Goal: Participate in discussion: Engage in conversation with other users on a specific topic

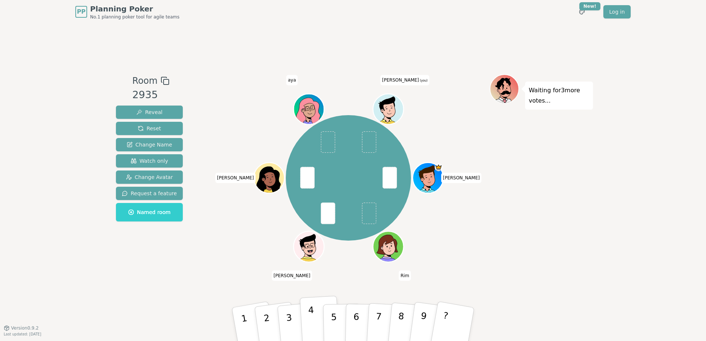
click at [306, 320] on button "4" at bounding box center [320, 325] width 40 height 58
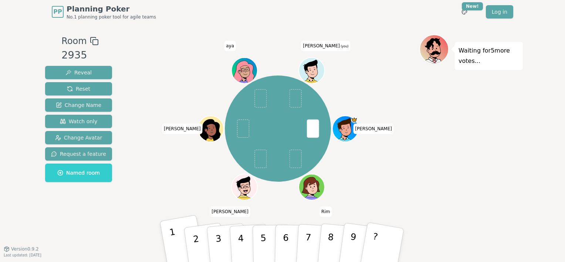
click at [180, 241] on button "1" at bounding box center [183, 244] width 46 height 61
click at [143, 173] on div "[PERSON_NAME] Rim [PERSON_NAME] aya [PERSON_NAME] (you)" at bounding box center [277, 128] width 283 height 161
click at [200, 234] on button "2" at bounding box center [205, 245] width 44 height 60
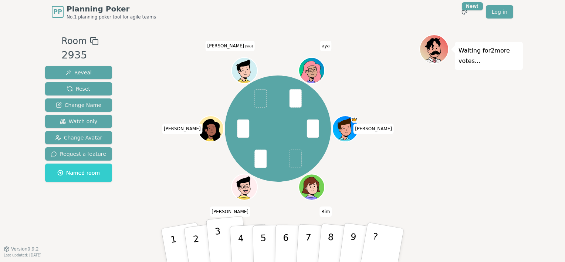
click at [219, 241] on p "3" at bounding box center [219, 246] width 10 height 40
click at [173, 55] on div "[PERSON_NAME] Rim [PERSON_NAME] [PERSON_NAME] (you) aya" at bounding box center [277, 128] width 283 height 161
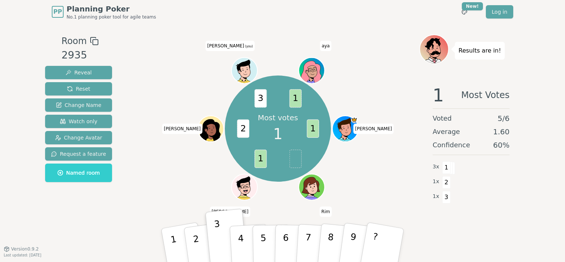
click at [367, 34] on div "Room 2935 Reveal Reset Change Name Watch only Change Avatar Request a feature N…" at bounding box center [282, 136] width 480 height 225
drag, startPoint x: 374, startPoint y: 67, endPoint x: 372, endPoint y: 55, distance: 12.7
click at [373, 67] on div "Most votes 1 1 1 2 3 1 [PERSON_NAME] Rim [PERSON_NAME] [PERSON_NAME] (you) [PER…" at bounding box center [277, 128] width 283 height 161
click at [191, 232] on button "2" at bounding box center [205, 245] width 44 height 60
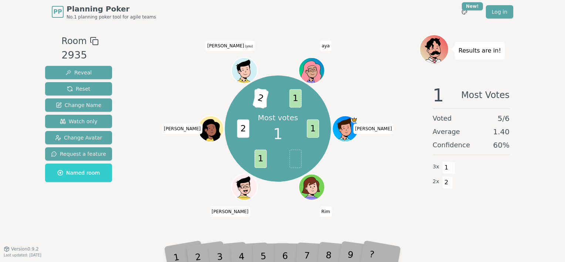
click at [157, 185] on div "Most votes 1 1 1 2 3 2 1 [PERSON_NAME] Rim [PERSON_NAME] [PERSON_NAME] (you) [P…" at bounding box center [277, 128] width 283 height 161
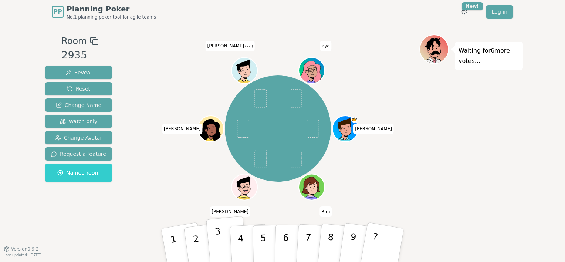
click at [221, 238] on button "3" at bounding box center [227, 245] width 42 height 59
click at [215, 248] on button "3" at bounding box center [227, 245] width 42 height 59
click at [162, 185] on div "[PERSON_NAME] Rim [PERSON_NAME] [PERSON_NAME] (you) aya" at bounding box center [277, 128] width 283 height 161
click at [246, 238] on button "4" at bounding box center [249, 245] width 40 height 58
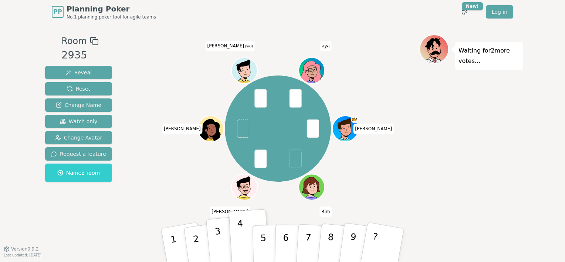
click at [219, 235] on p "3" at bounding box center [219, 246] width 10 height 40
click at [218, 234] on p "3" at bounding box center [219, 246] width 10 height 40
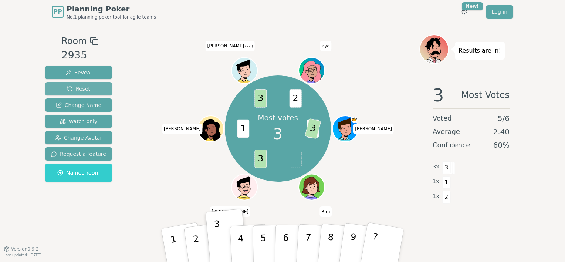
click at [82, 91] on span "Reset" at bounding box center [78, 88] width 23 height 7
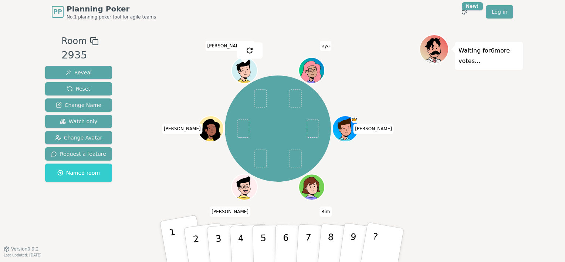
click at [178, 236] on button "1" at bounding box center [183, 244] width 46 height 61
click at [107, 215] on div "Room 2935 Reveal Reset Change Name Watch only Change Avatar Request a feature N…" at bounding box center [78, 135] width 73 height 203
